Goal: Information Seeking & Learning: Find specific fact

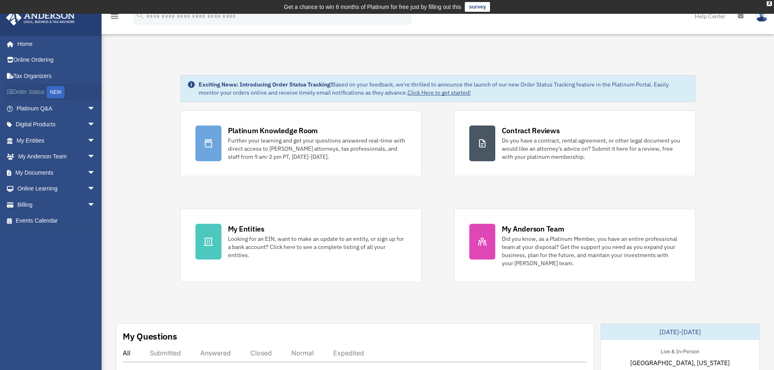
click at [33, 94] on link "Order Status NEW" at bounding box center [57, 92] width 102 height 17
click at [44, 141] on link "My Entities arrow_drop_down" at bounding box center [57, 141] width 102 height 16
click at [87, 141] on span "arrow_drop_down" at bounding box center [95, 141] width 16 height 17
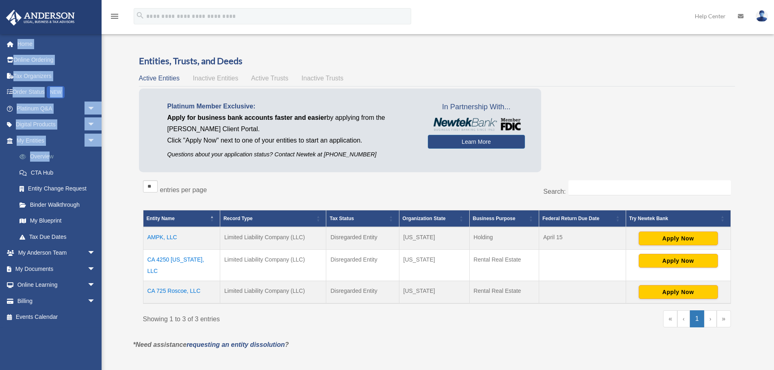
click at [48, 156] on div "purchase@kushagra.com Sign Out purchase@kushagra.com Home Online Ordering Tax O…" at bounding box center [51, 219] width 102 height 370
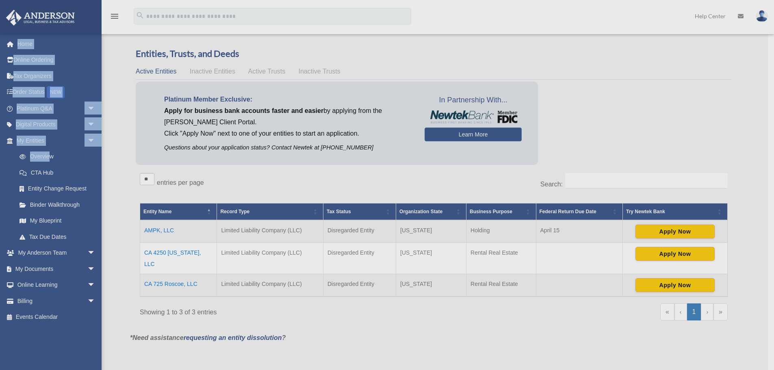
scroll to position [41, 0]
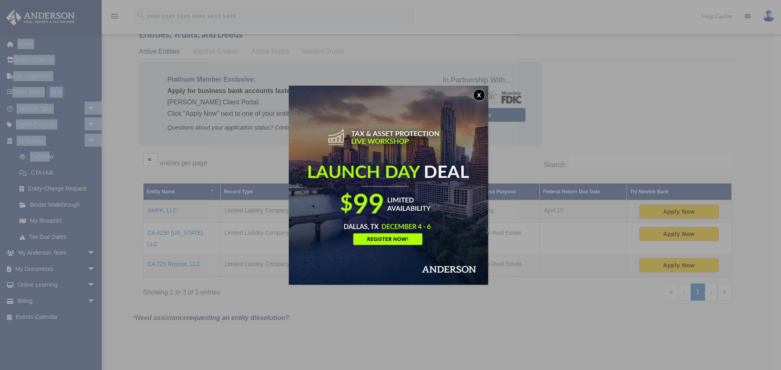
click at [481, 94] on button "x" at bounding box center [479, 95] width 12 height 12
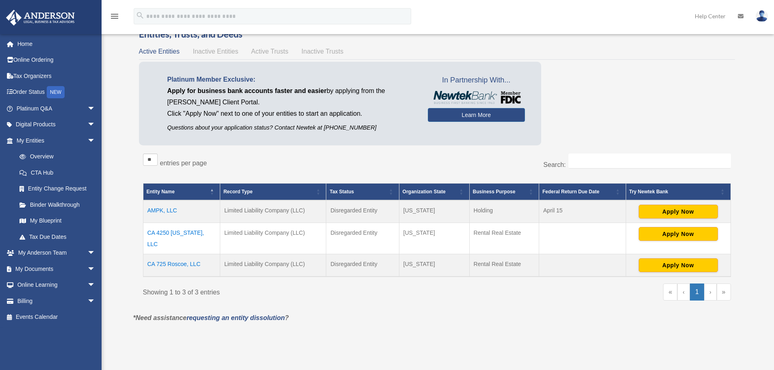
click at [172, 257] on td "CA 725 Roscoe, LLC" at bounding box center [181, 265] width 77 height 23
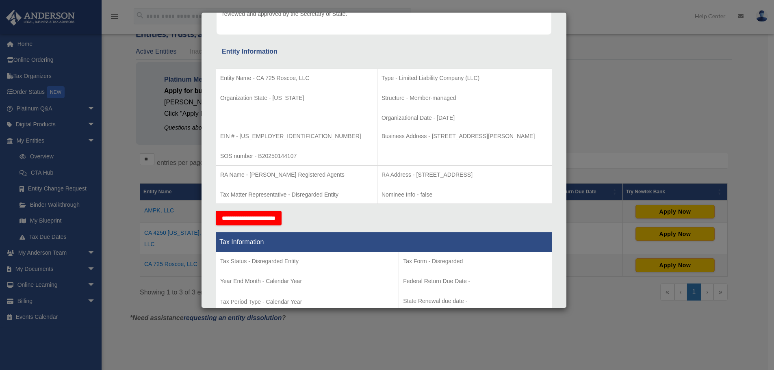
scroll to position [122, 0]
drag, startPoint x: 239, startPoint y: 136, endPoint x: 275, endPoint y: 136, distance: 35.4
click at [275, 136] on p "EIN # - 39-2431677" at bounding box center [296, 136] width 153 height 10
copy p "39-2431677"
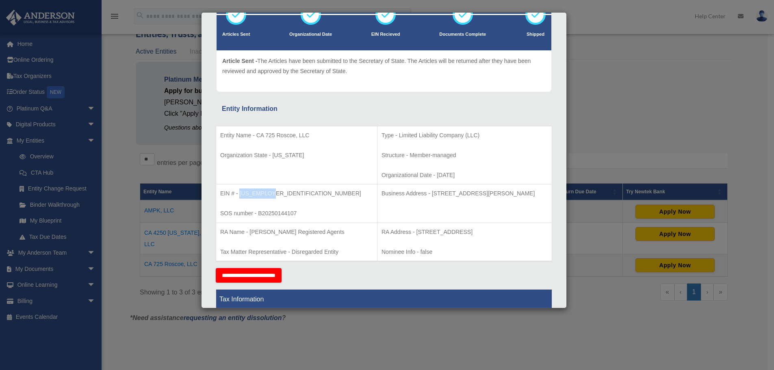
scroll to position [0, 0]
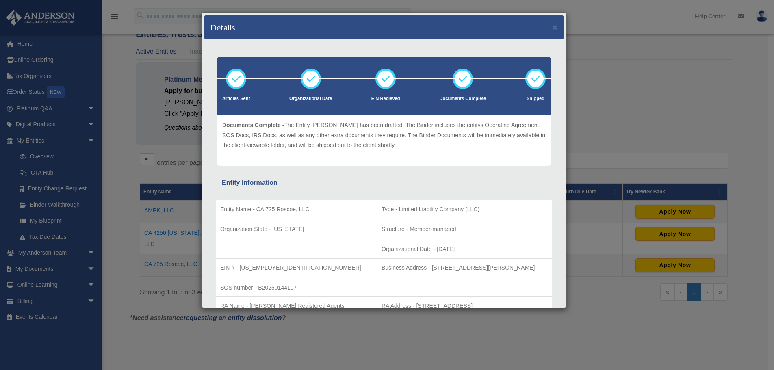
click at [545, 29] on div "Details ×" at bounding box center [383, 27] width 359 height 24
click at [552, 28] on button "×" at bounding box center [554, 27] width 5 height 9
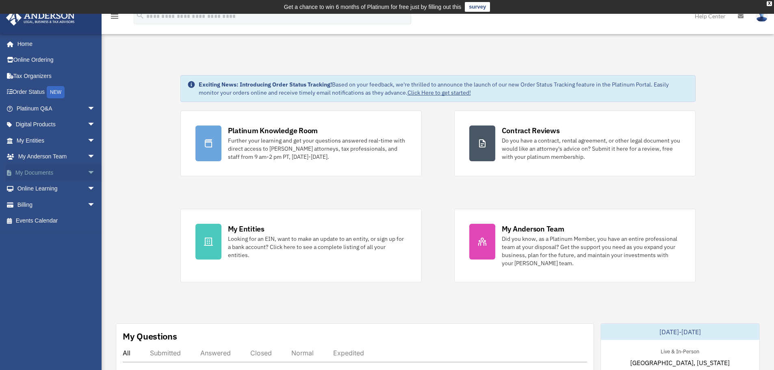
click at [27, 170] on link "My Documents arrow_drop_down" at bounding box center [57, 173] width 102 height 16
click at [87, 173] on span "arrow_drop_down" at bounding box center [95, 173] width 16 height 17
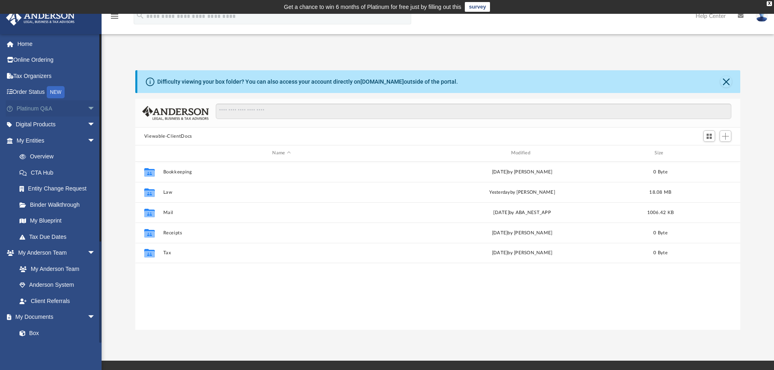
click at [87, 105] on span "arrow_drop_down" at bounding box center [95, 108] width 16 height 17
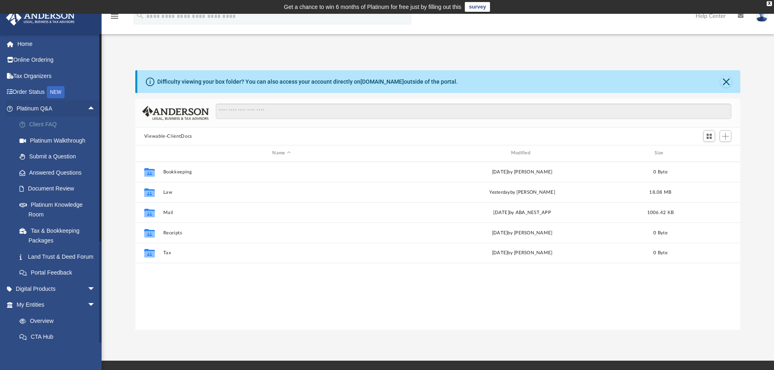
click at [48, 128] on link "Client FAQ" at bounding box center [59, 125] width 96 height 16
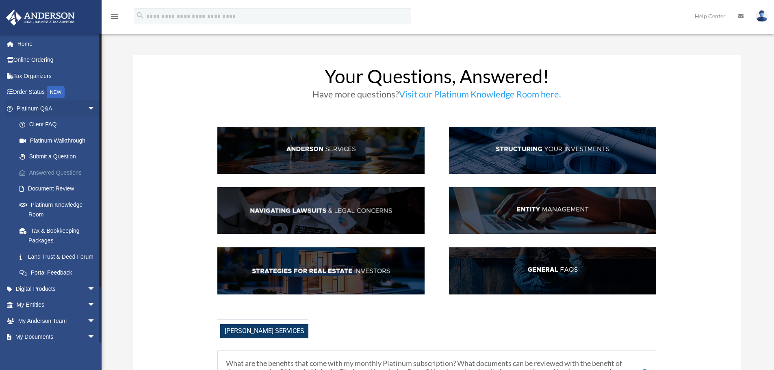
click at [63, 174] on link "Answered Questions" at bounding box center [59, 173] width 96 height 16
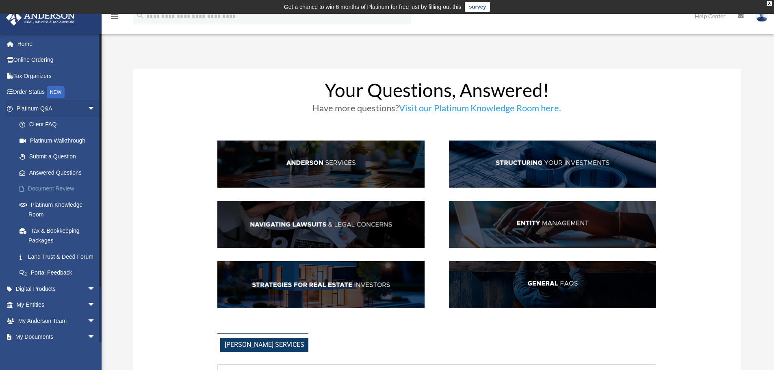
click at [56, 189] on link "Document Review" at bounding box center [59, 189] width 96 height 16
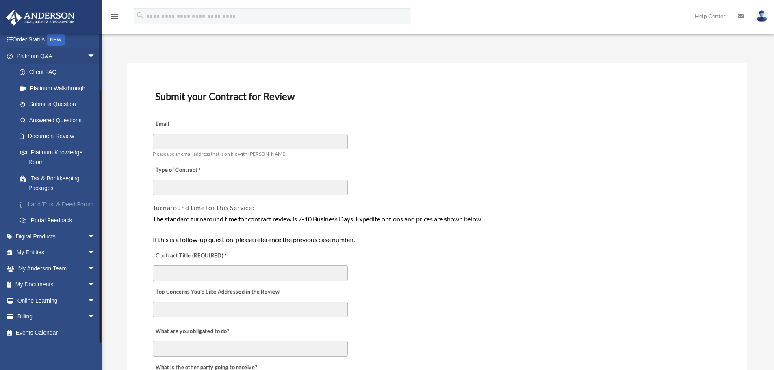
scroll to position [41, 0]
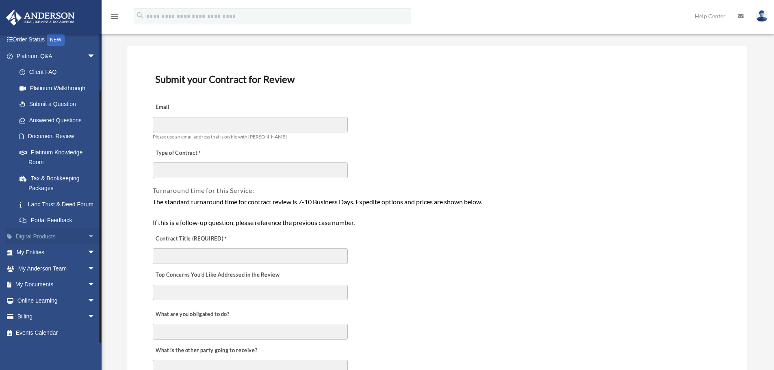
click at [76, 237] on link "Digital Products arrow_drop_down" at bounding box center [57, 236] width 102 height 16
click at [87, 233] on span "arrow_drop_down" at bounding box center [95, 236] width 16 height 17
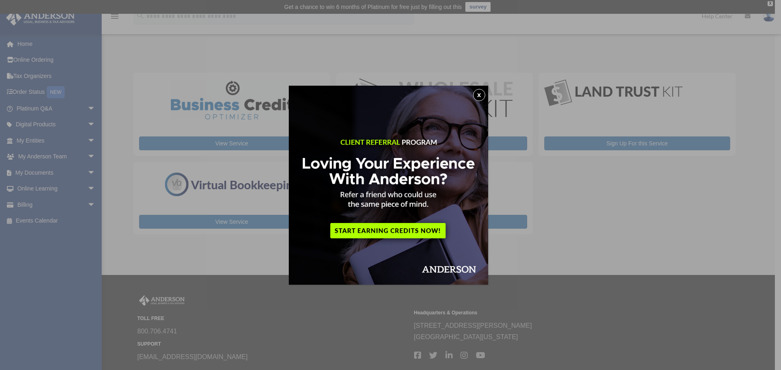
click at [480, 94] on button "x" at bounding box center [479, 95] width 12 height 12
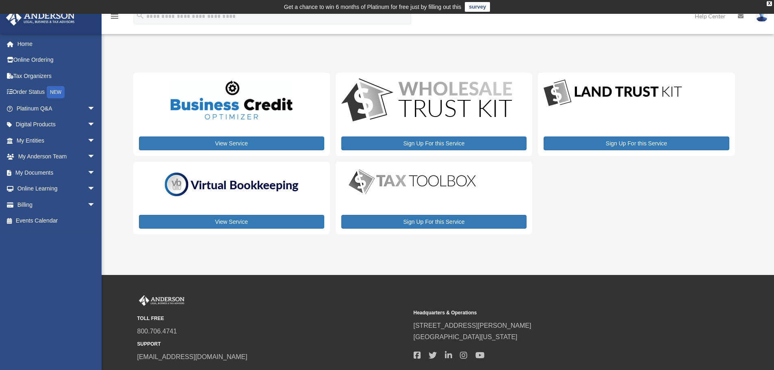
click at [766, 19] on img at bounding box center [762, 16] width 12 height 12
